Goal: Transaction & Acquisition: Purchase product/service

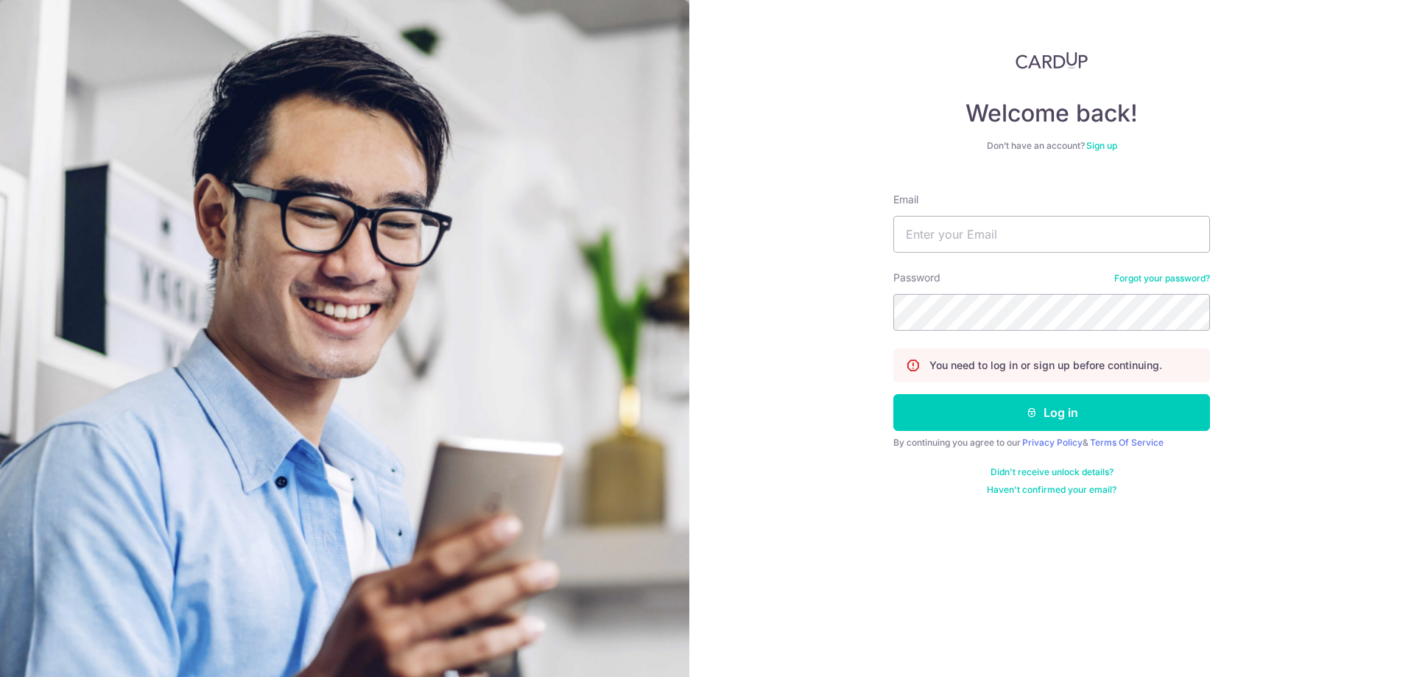
type input "jushiying@yahoo.com"
click at [894, 394] on button "Log in" at bounding box center [1052, 412] width 317 height 37
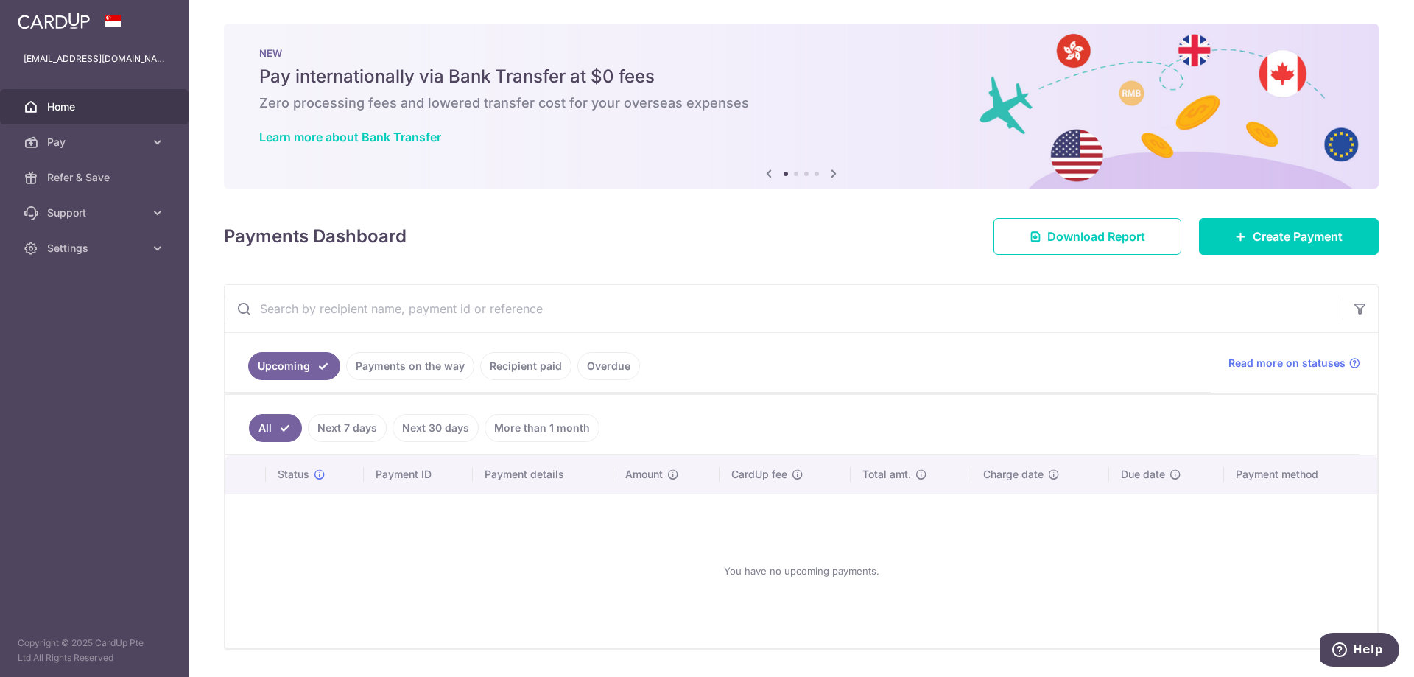
click at [536, 371] on link "Recipient paid" at bounding box center [525, 366] width 91 height 28
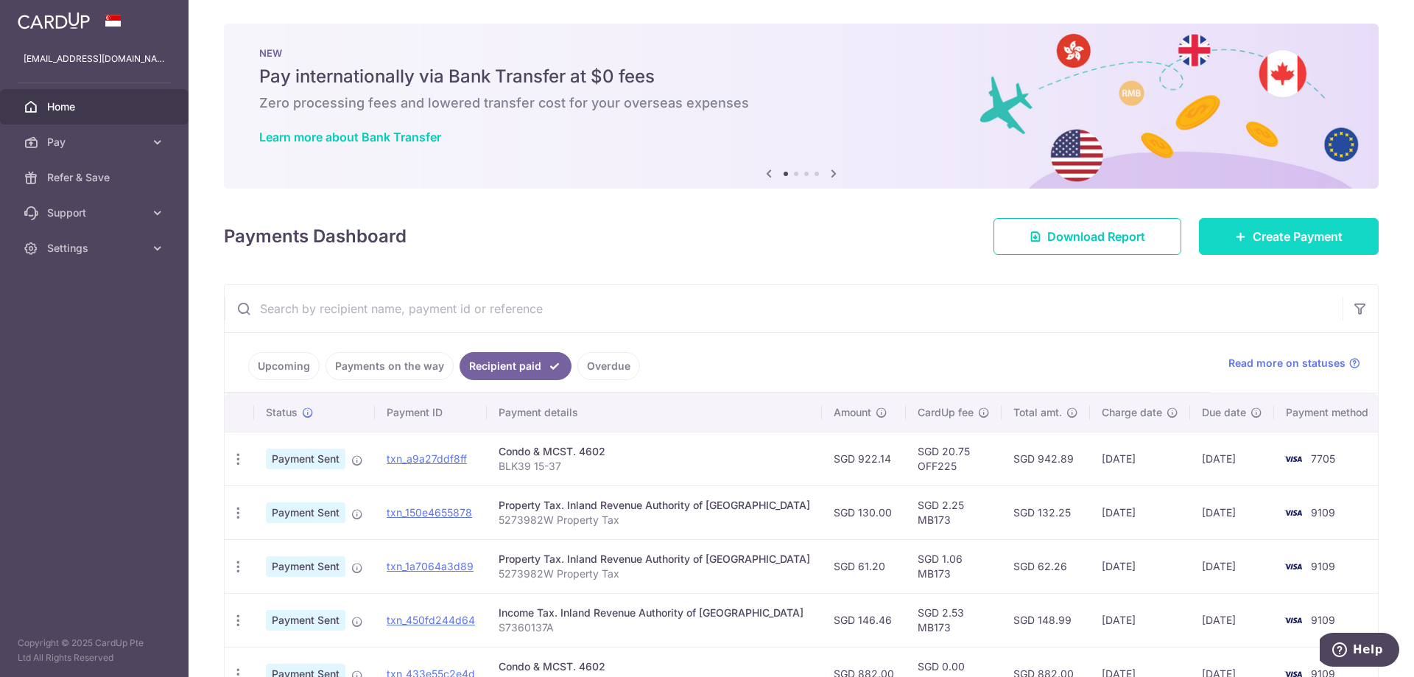
click at [1298, 241] on span "Create Payment" at bounding box center [1298, 237] width 90 height 18
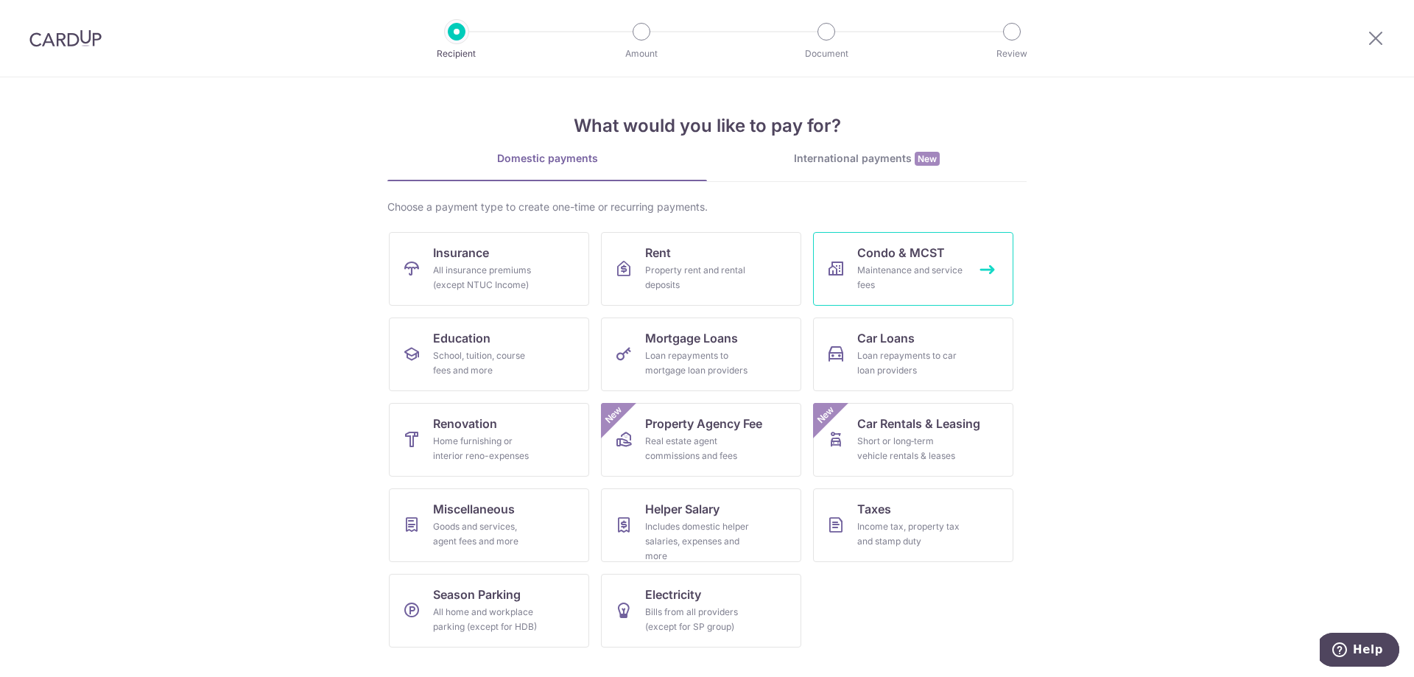
click at [900, 271] on div "Maintenance and service fees" at bounding box center [910, 277] width 106 height 29
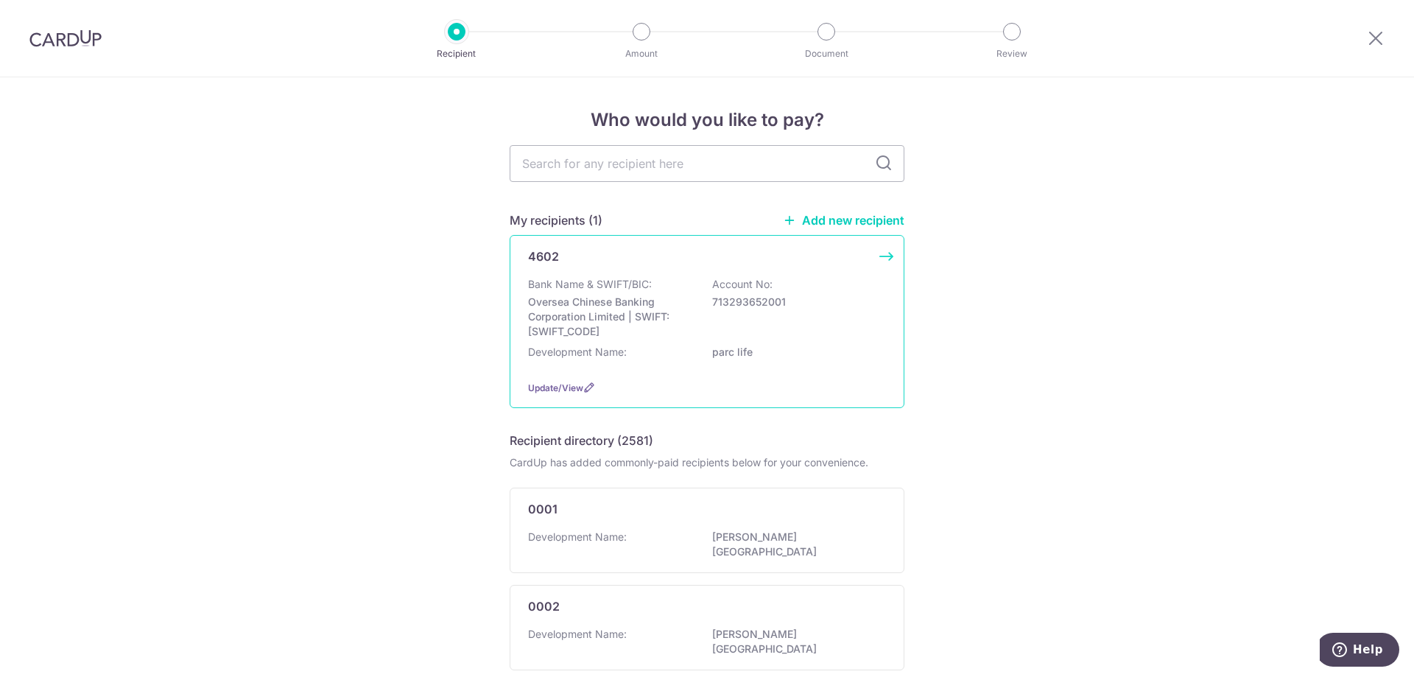
click at [629, 328] on p "Oversea Chinese Banking Corporation Limited | SWIFT: OCBCSGSGXXX" at bounding box center [610, 317] width 165 height 44
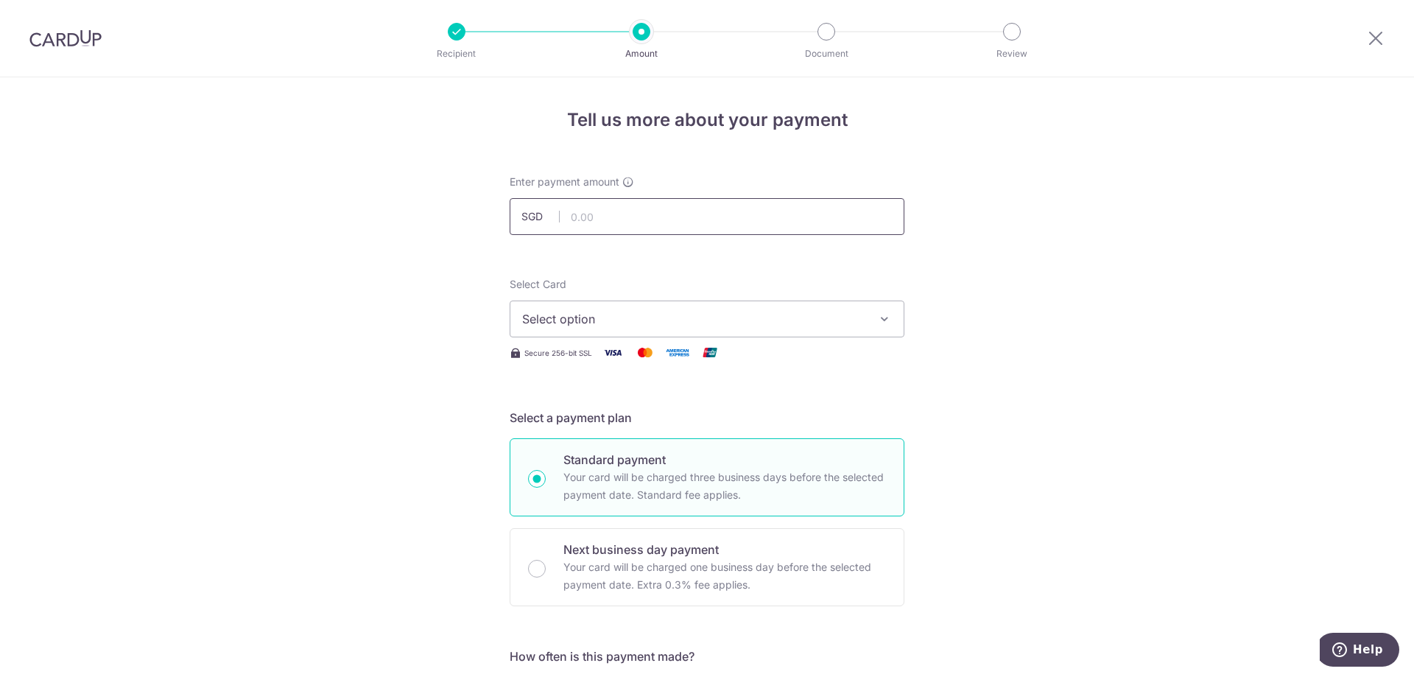
click at [609, 219] on input "text" at bounding box center [707, 216] width 395 height 37
type input "922.14"
click at [605, 315] on span "Select option" at bounding box center [693, 319] width 343 height 18
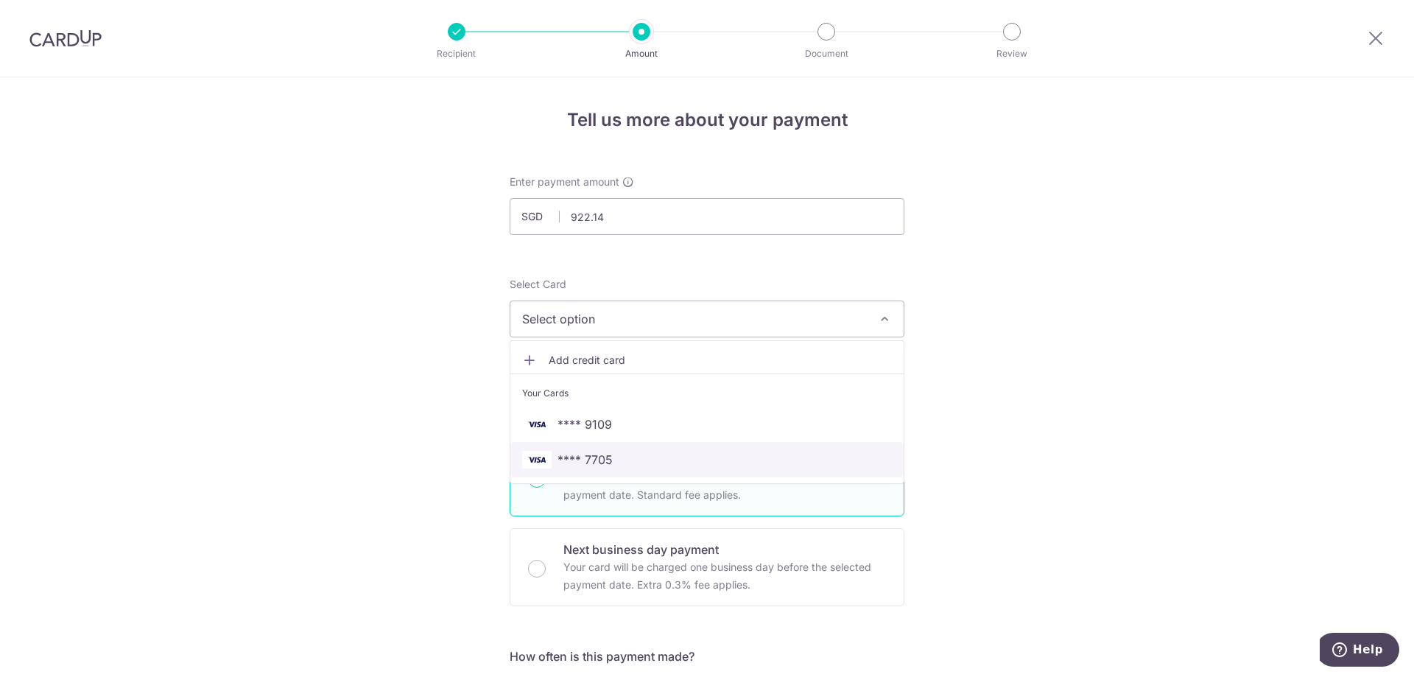
click at [622, 457] on span "**** 7705" at bounding box center [707, 460] width 370 height 18
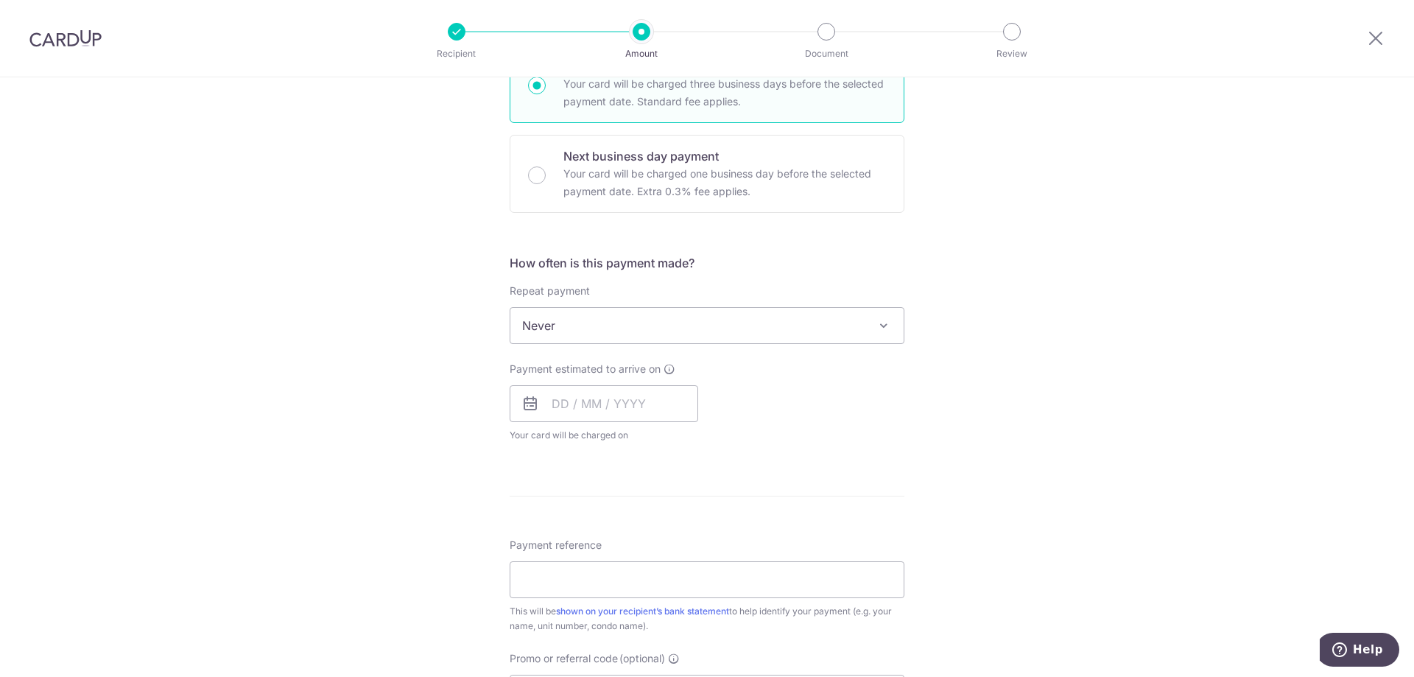
scroll to position [442, 0]
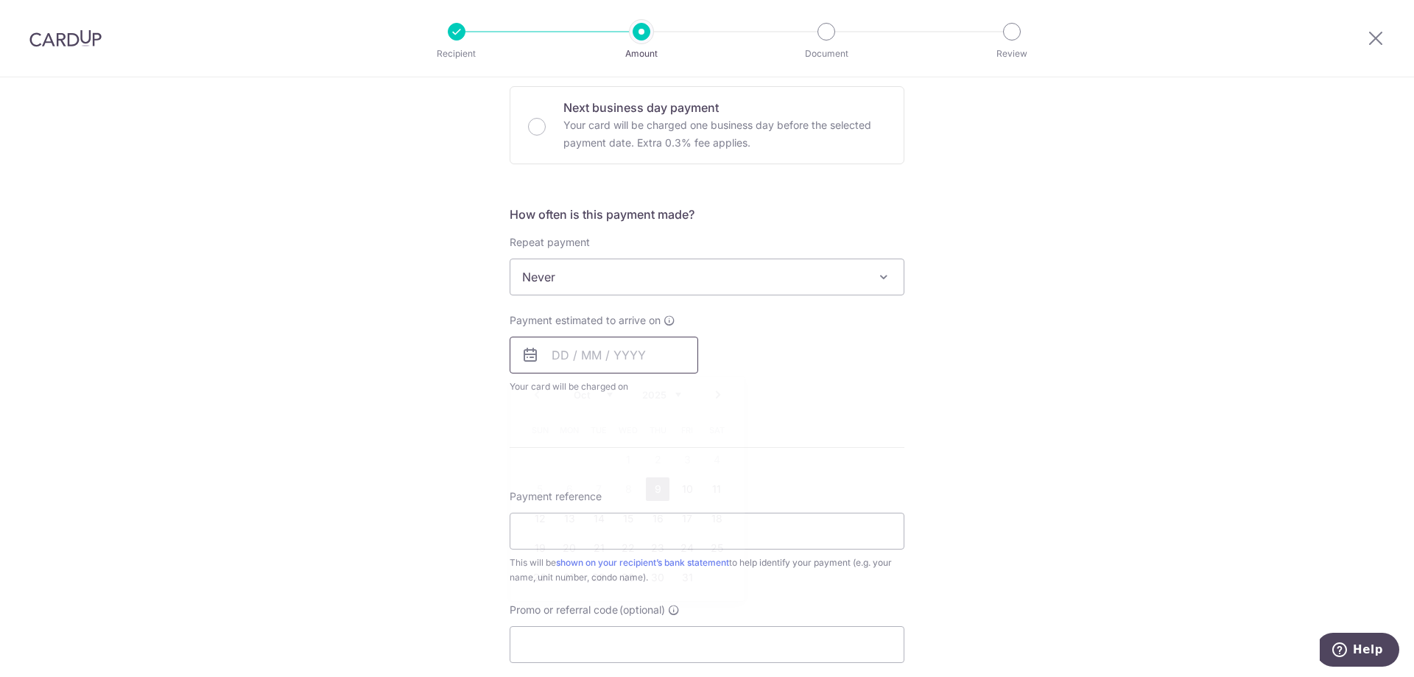
click at [604, 349] on input "text" at bounding box center [604, 355] width 189 height 37
click at [687, 488] on link "10" at bounding box center [687, 489] width 24 height 24
type input "10/10/2025"
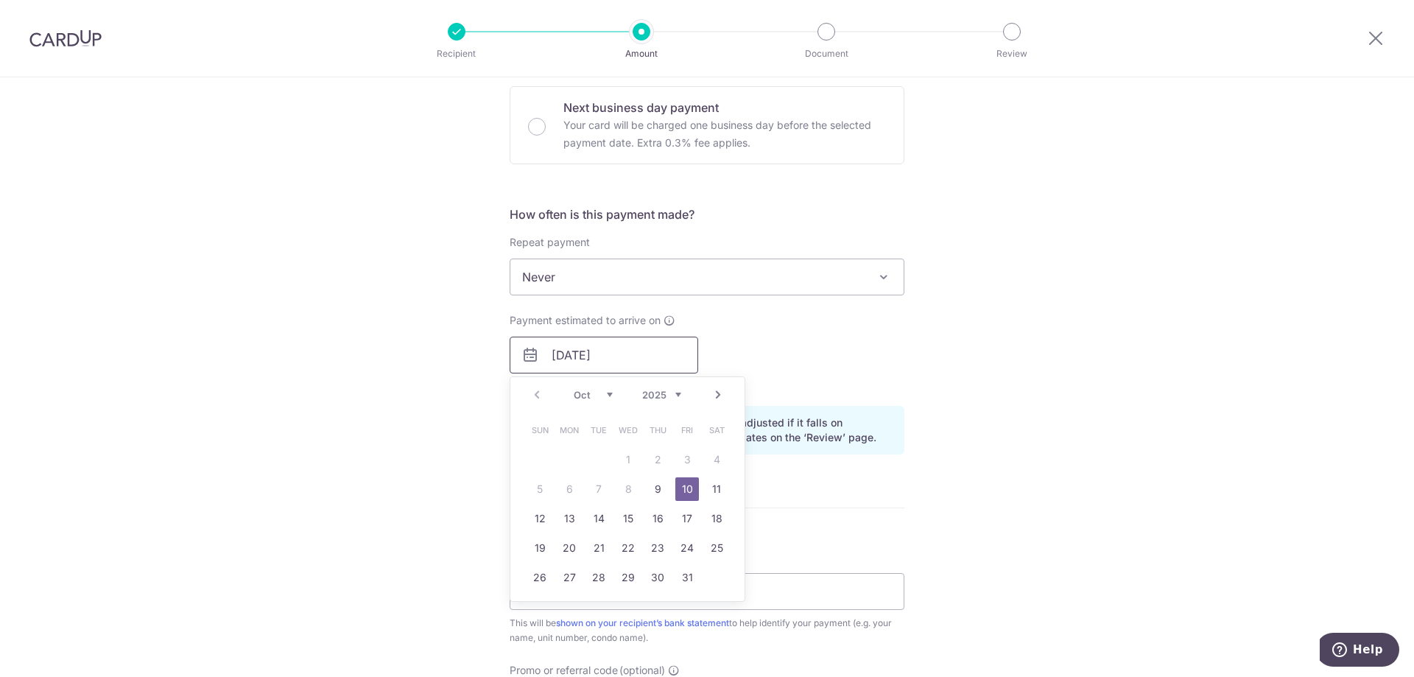
click at [616, 356] on input "10/10/2025" at bounding box center [604, 355] width 189 height 37
click at [824, 353] on div "Payment estimated to arrive on 10/10/2025 Prev Next Oct Nov Dec 2025 2026 2027 …" at bounding box center [707, 353] width 413 height 81
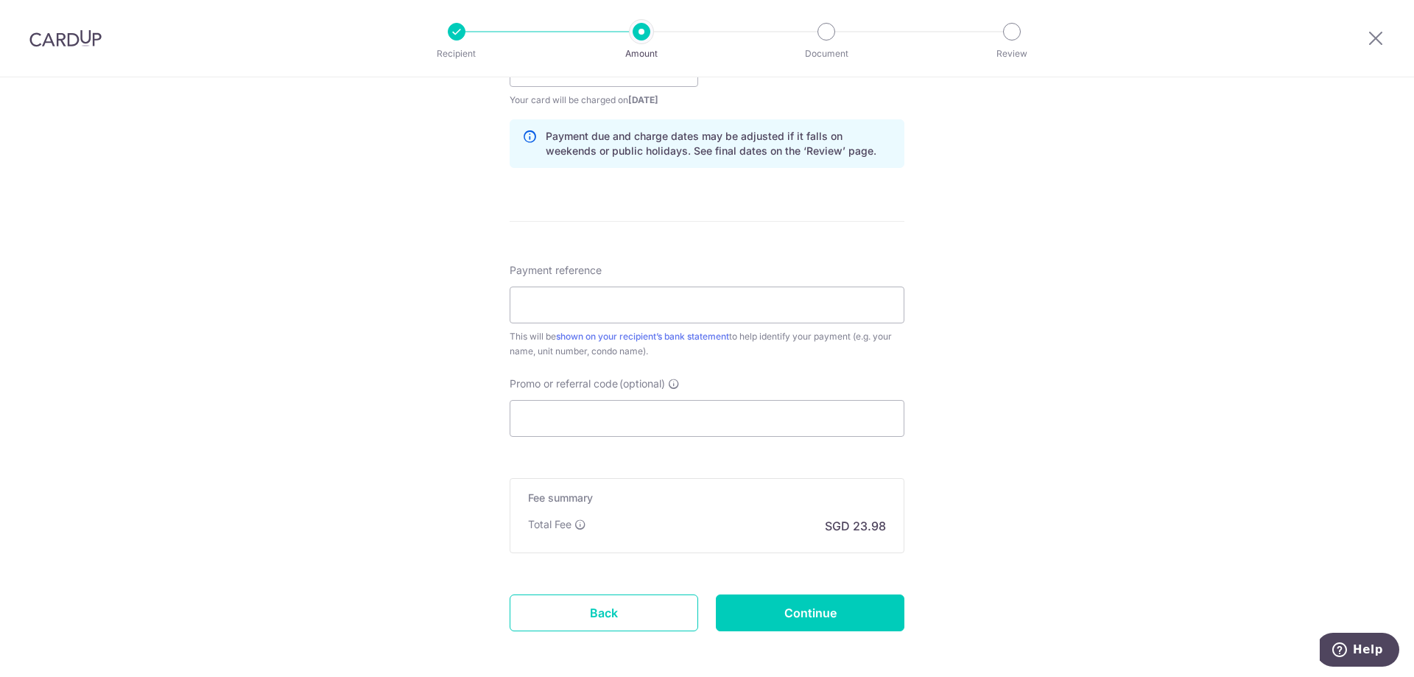
scroll to position [737, 0]
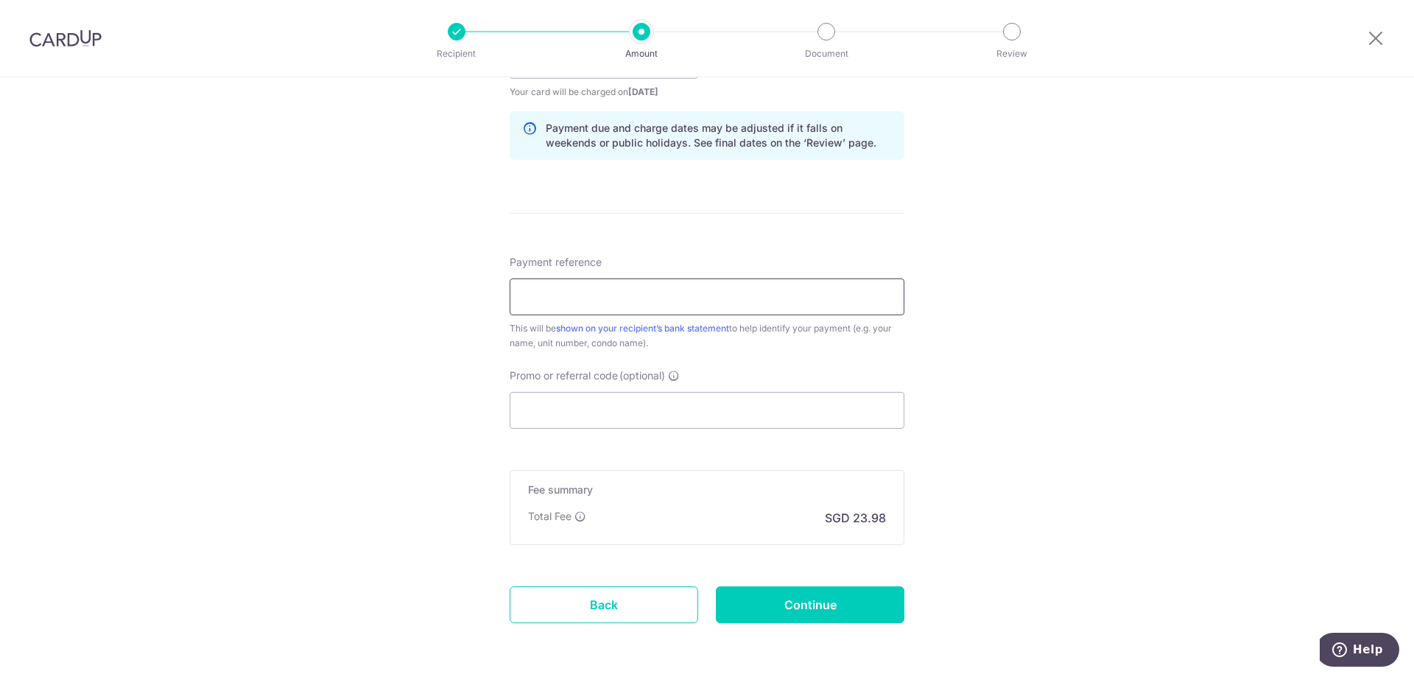
click at [554, 289] on input "Payment reference" at bounding box center [707, 296] width 395 height 37
type input "BLK39 15-37"
click at [617, 413] on input "Promo or referral code (optional)" at bounding box center [707, 410] width 395 height 37
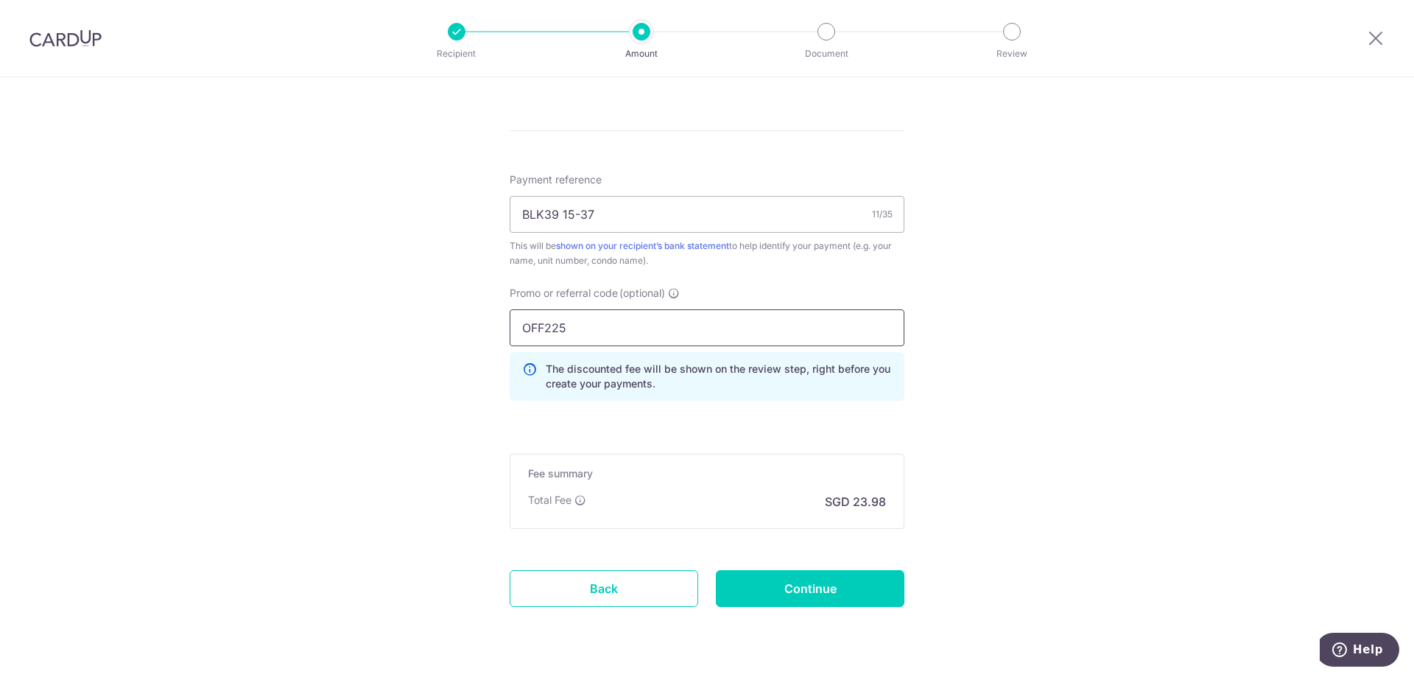
scroll to position [835, 0]
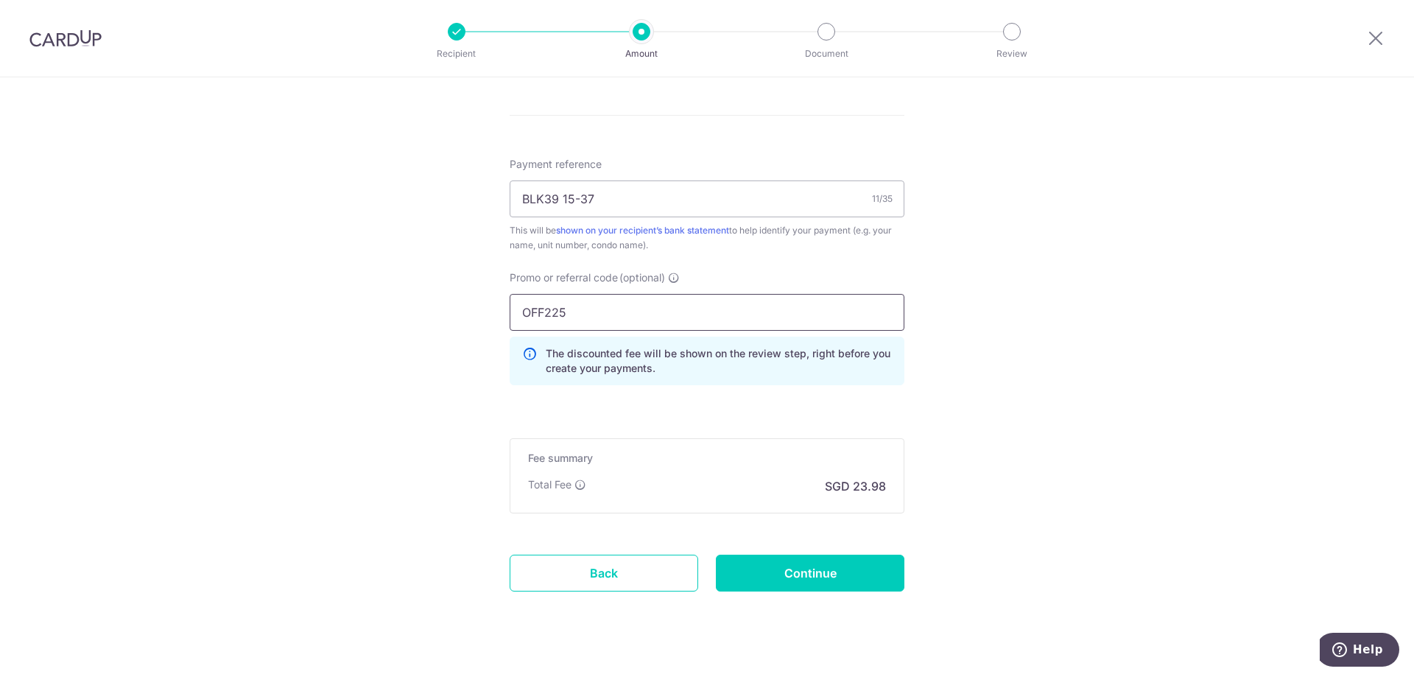
type input "OFF225"
click at [835, 571] on input "Continue" at bounding box center [810, 573] width 189 height 37
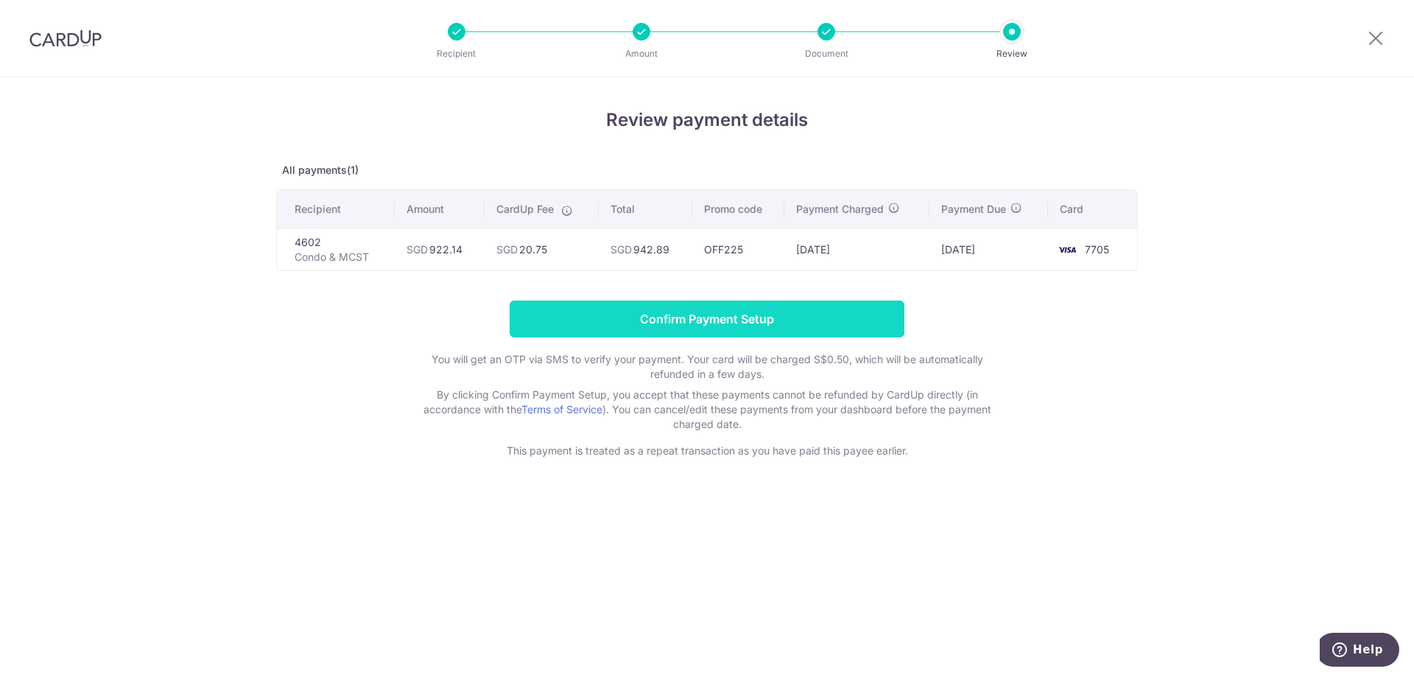
click at [709, 321] on input "Confirm Payment Setup" at bounding box center [707, 319] width 395 height 37
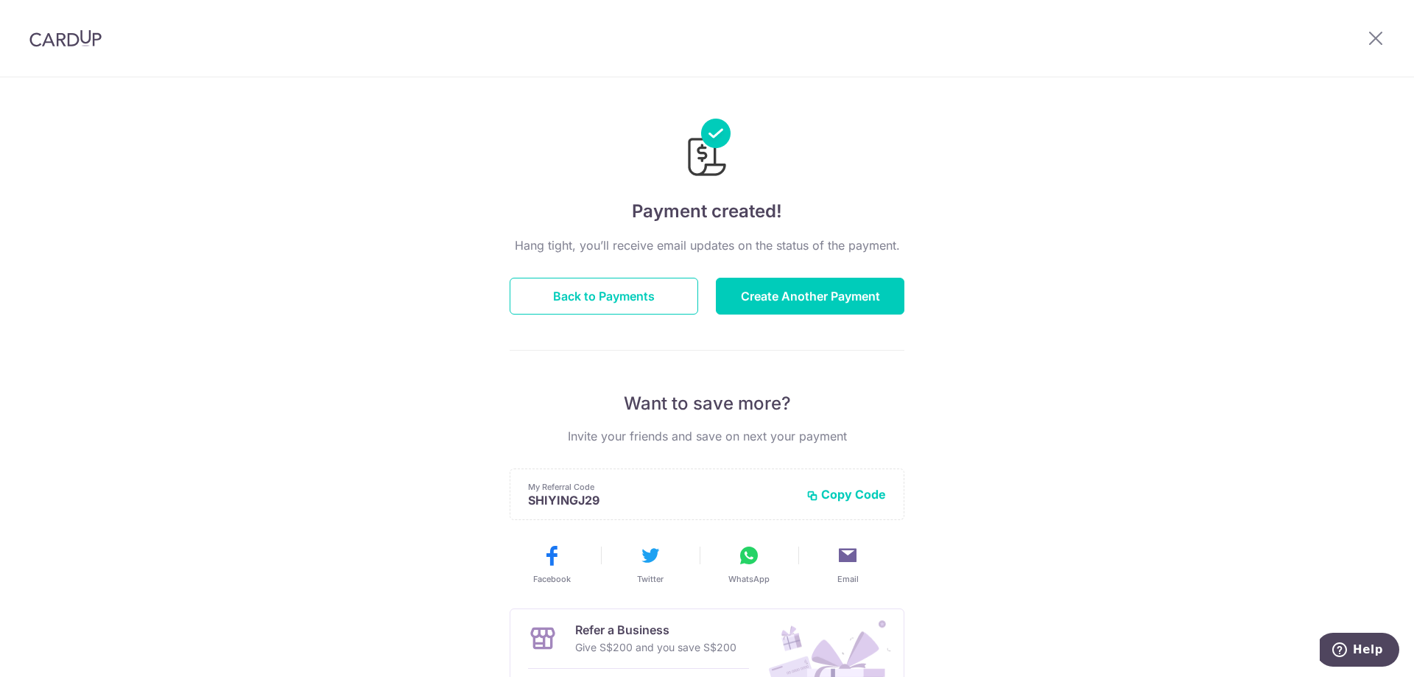
drag, startPoint x: 410, startPoint y: 1, endPoint x: 1103, endPoint y: 390, distance: 795.8
click at [1103, 390] on div "Payment created! Hang tight, you’ll receive email updates on the status of the …" at bounding box center [707, 470] width 1414 height 787
